Goal: Task Accomplishment & Management: Use online tool/utility

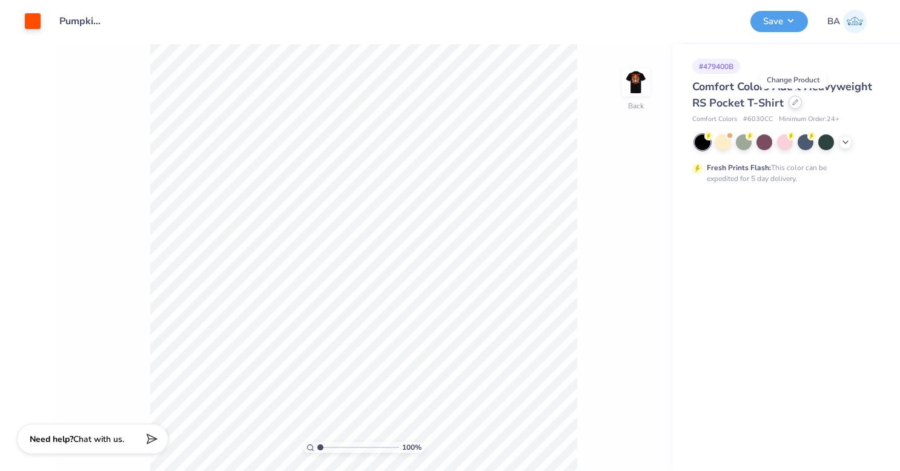
click at [791, 105] on div at bounding box center [794, 102] width 13 height 13
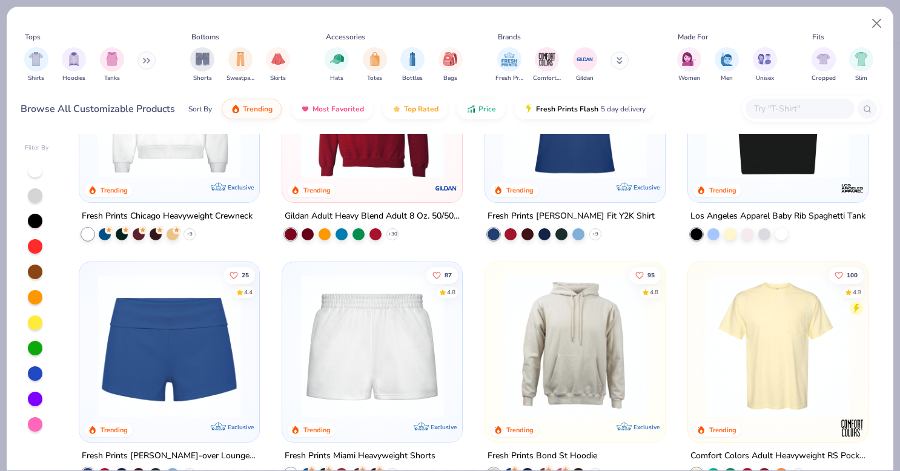
scroll to position [627, 0]
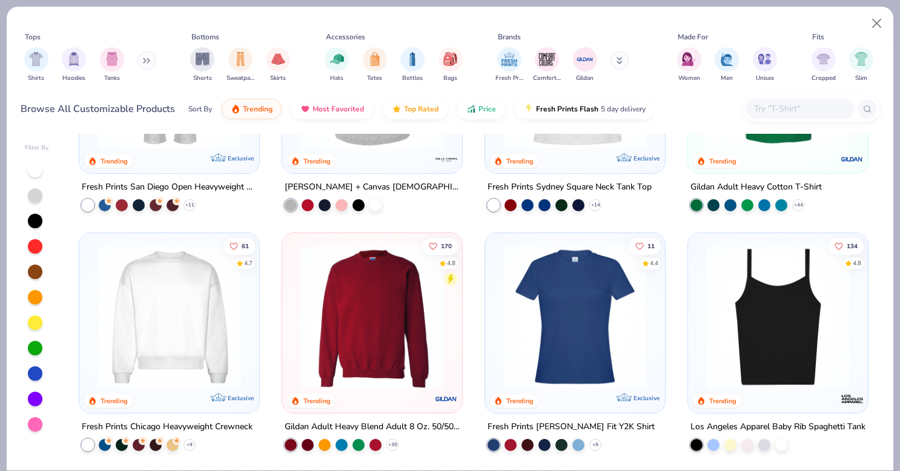
click at [383, 334] on img at bounding box center [372, 316] width 156 height 143
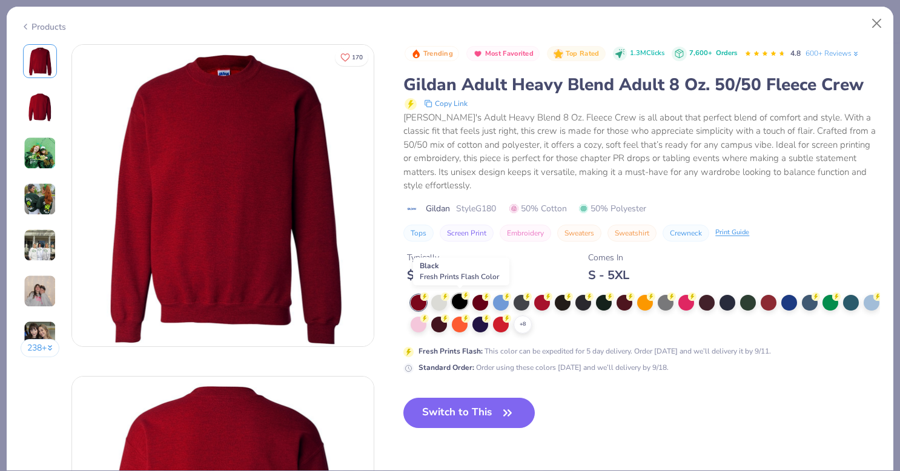
click at [461, 300] on div at bounding box center [460, 302] width 16 height 16
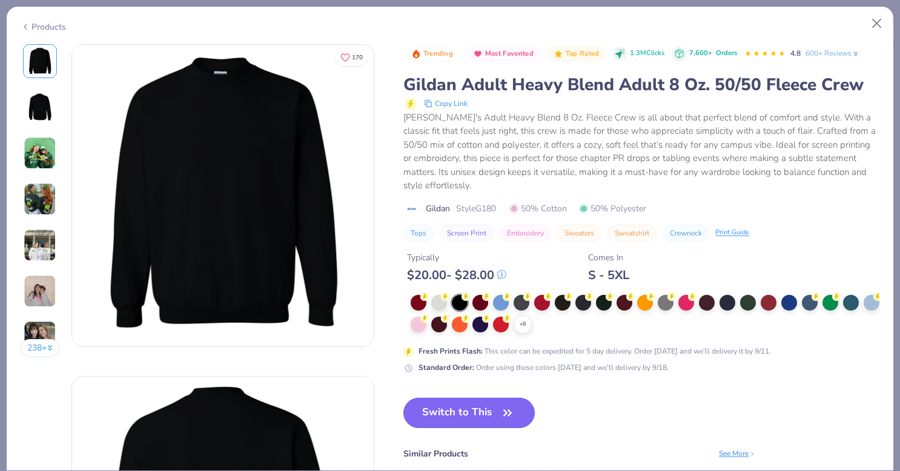
click at [472, 412] on button "Switch to This" at bounding box center [468, 413] width 131 height 30
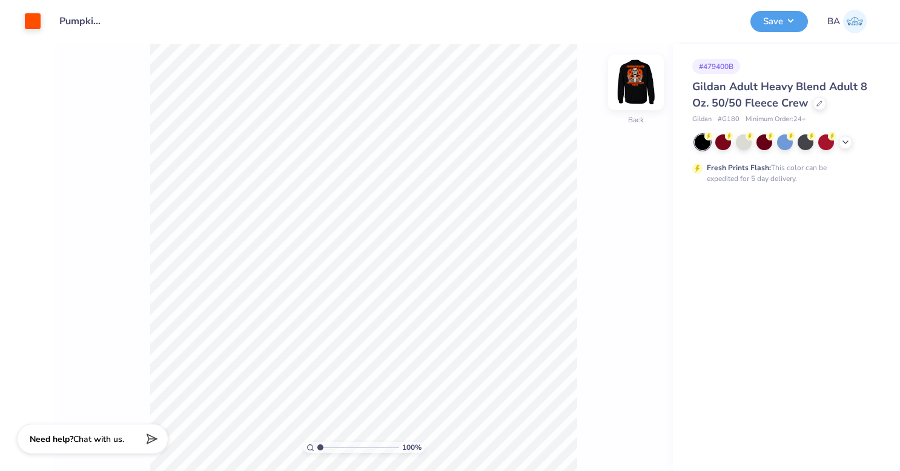
click at [636, 79] on img at bounding box center [635, 82] width 48 height 48
click at [636, 79] on img at bounding box center [636, 82] width 24 height 24
click at [771, 21] on button "Save" at bounding box center [779, 19] width 58 height 21
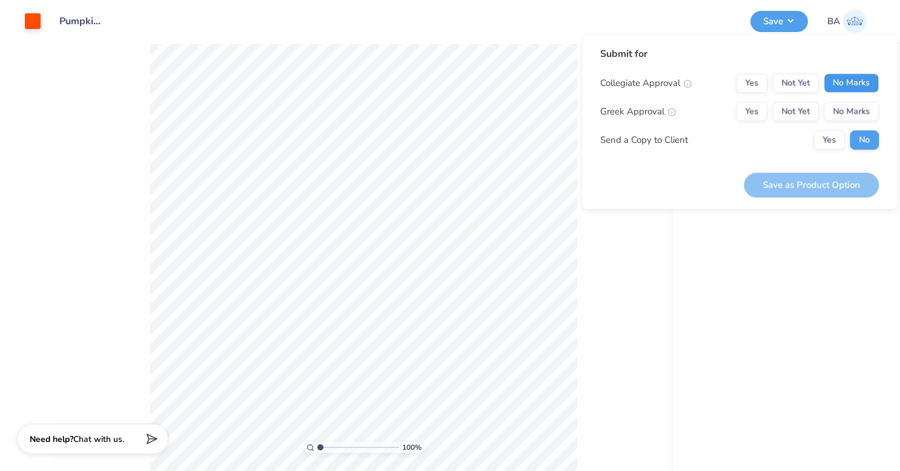
click at [846, 82] on button "No Marks" at bounding box center [850, 82] width 55 height 19
click at [741, 111] on button "Yes" at bounding box center [751, 111] width 31 height 19
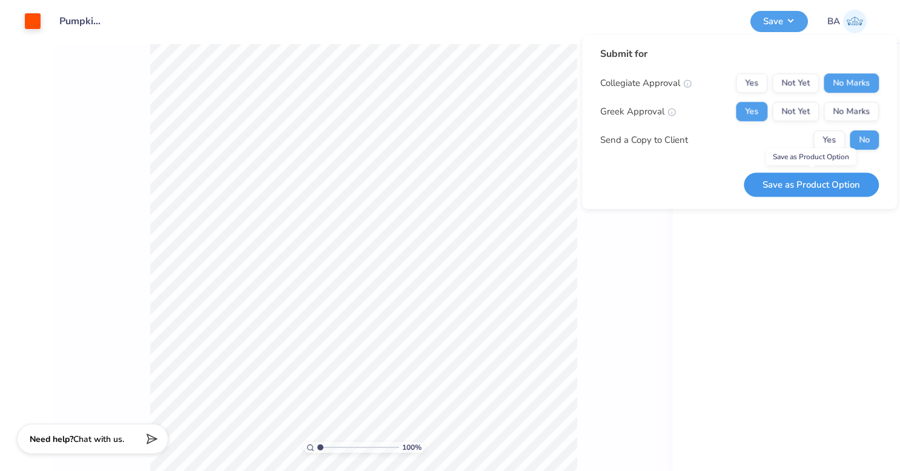
click at [819, 186] on button "Save as Product Option" at bounding box center [810, 185] width 135 height 25
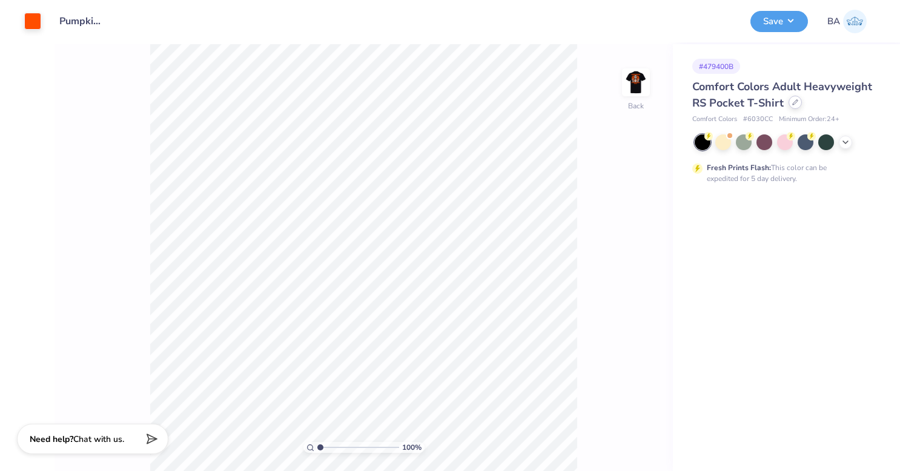
click at [795, 104] on icon at bounding box center [795, 102] width 6 height 6
